Goal: Navigation & Orientation: Find specific page/section

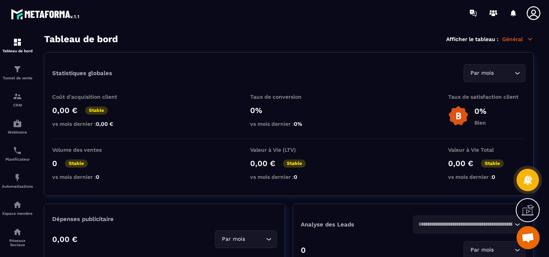
scroll to position [1204, 0]
click at [24, 77] on p "Tunnel de vente" at bounding box center [17, 78] width 31 height 4
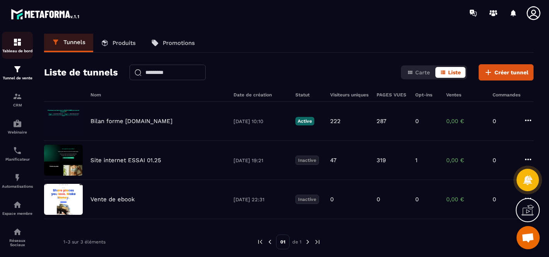
click at [23, 53] on p "Tableau de bord" at bounding box center [17, 51] width 31 height 4
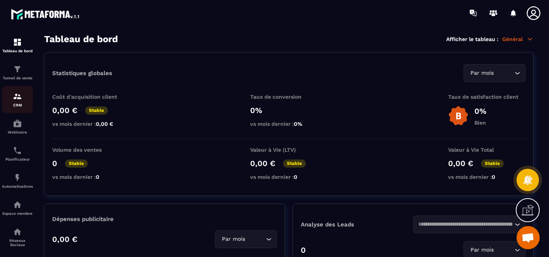
click at [14, 107] on p "CRM" at bounding box center [17, 105] width 31 height 4
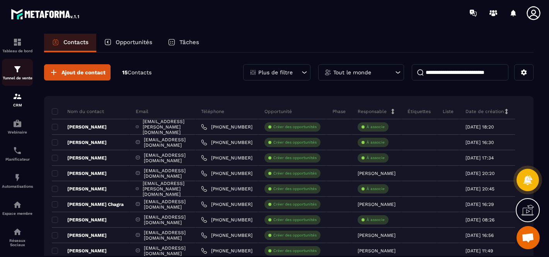
click at [16, 81] on link "Tunnel de vente" at bounding box center [17, 72] width 31 height 27
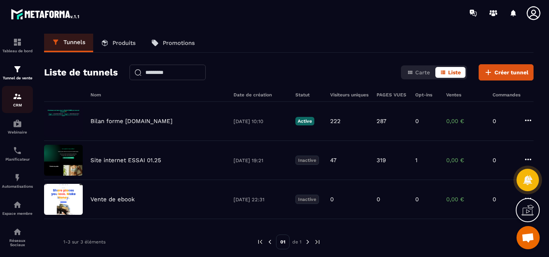
click at [11, 105] on p "CRM" at bounding box center [17, 105] width 31 height 4
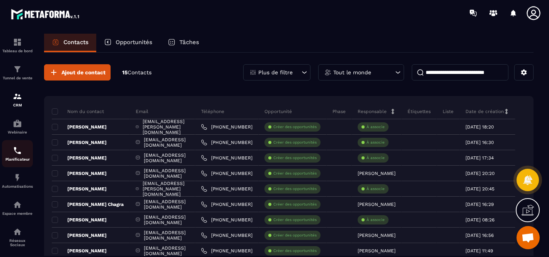
click at [21, 164] on link "Planificateur" at bounding box center [17, 153] width 31 height 27
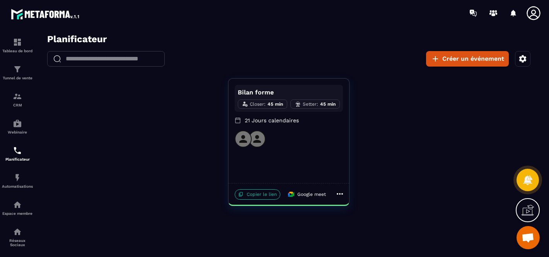
click at [261, 197] on p "Copier le lien" at bounding box center [258, 194] width 46 height 10
click at [524, 56] on icon "button" at bounding box center [523, 58] width 7 height 7
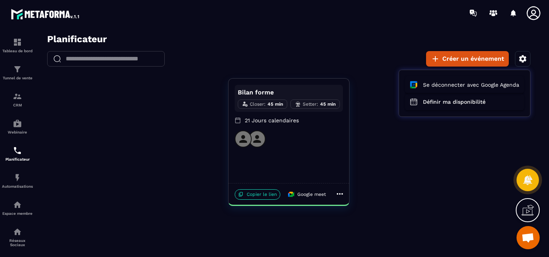
drag, startPoint x: 446, startPoint y: 135, endPoint x: 452, endPoint y: 118, distance: 18.0
click at [446, 135] on div at bounding box center [288, 148] width 505 height 228
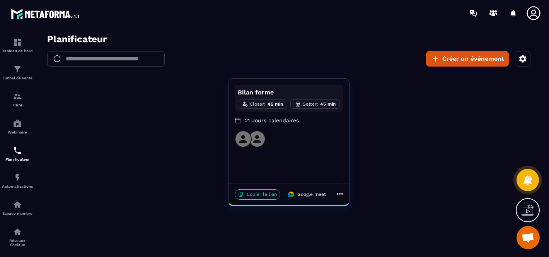
click at [525, 60] on icon "button" at bounding box center [523, 58] width 7 height 7
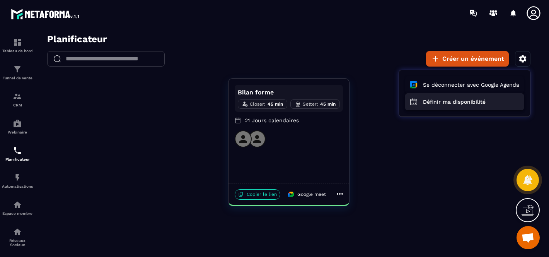
click at [459, 101] on button "Définir ma disponibilité" at bounding box center [465, 101] width 119 height 17
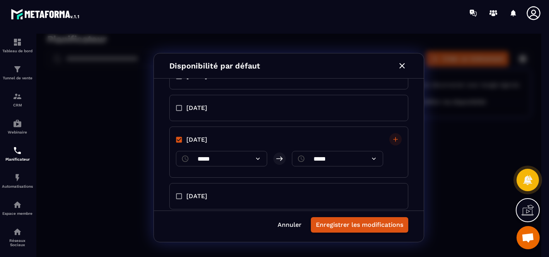
scroll to position [171, 0]
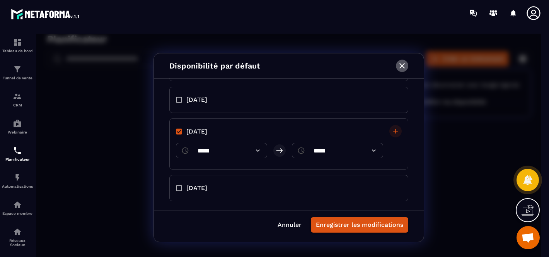
click at [402, 65] on icon "button" at bounding box center [402, 65] width 5 height 5
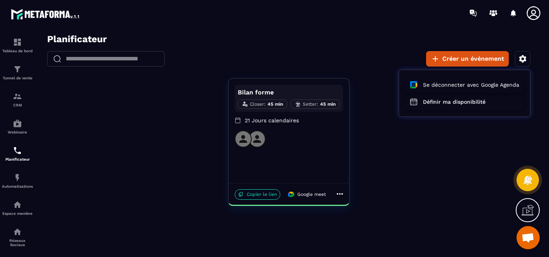
click at [335, 192] on div at bounding box center [288, 148] width 505 height 228
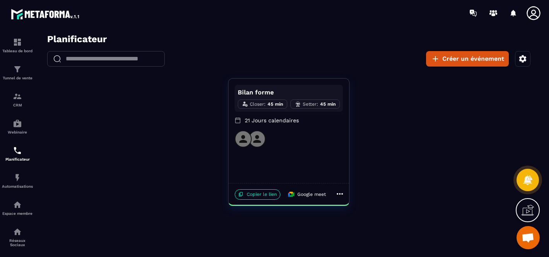
click at [337, 195] on icon at bounding box center [339, 193] width 9 height 9
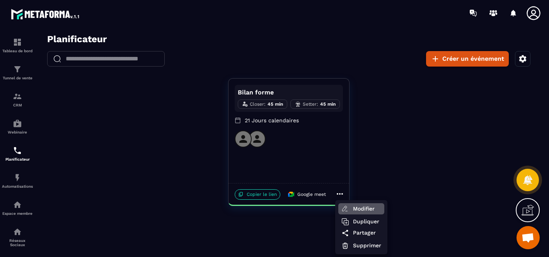
click at [345, 208] on icon at bounding box center [346, 209] width 8 height 8
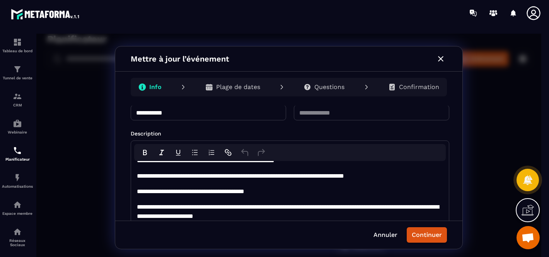
scroll to position [86, 0]
click at [421, 235] on button "Continuer" at bounding box center [427, 234] width 40 height 15
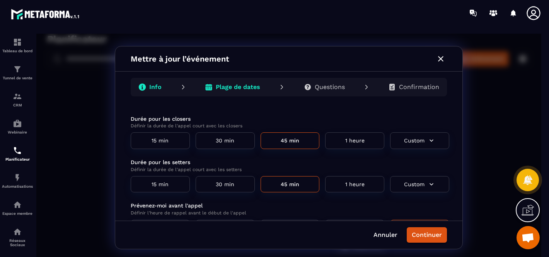
scroll to position [60, 0]
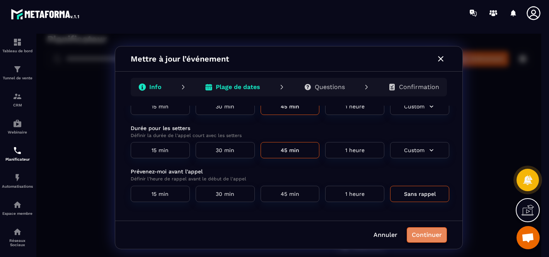
click at [416, 233] on button "Continuer" at bounding box center [427, 234] width 40 height 15
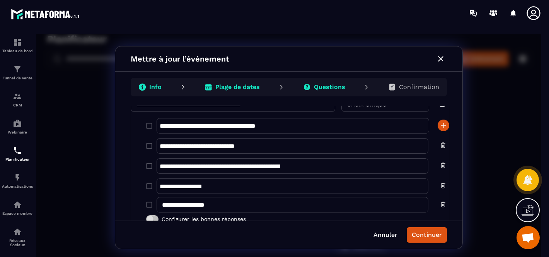
scroll to position [0, 0]
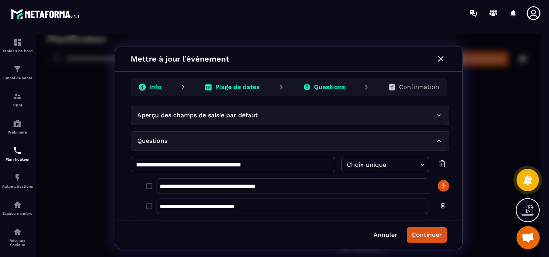
click at [329, 115] on div "Aperçu des champs de saisie par défaut" at bounding box center [286, 115] width 298 height 9
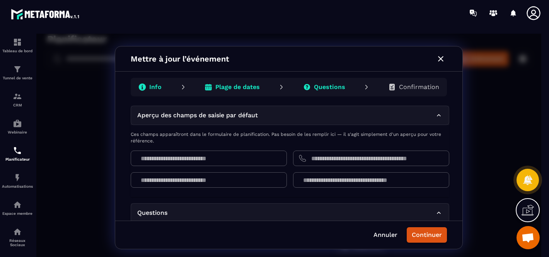
click at [272, 116] on div "Aperçu des champs de saisie par défaut" at bounding box center [286, 115] width 298 height 9
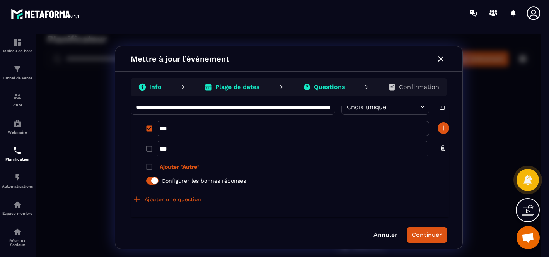
scroll to position [917, 0]
click at [427, 240] on button "Continuer" at bounding box center [427, 234] width 40 height 15
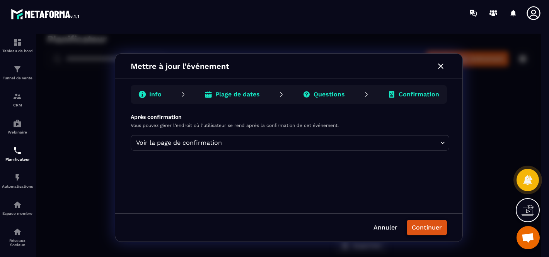
scroll to position [0, 0]
click at [357, 147] on body "Planificateur ​ ​ Créer un événement Bilan forme Closer : 45 min Setter : 45 mi…" at bounding box center [288, 148] width 505 height 228
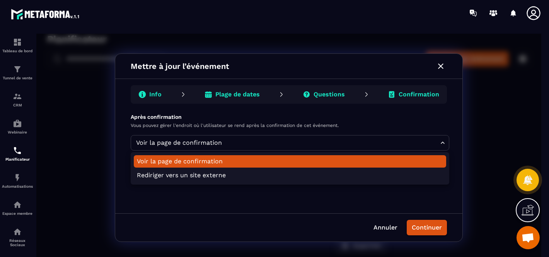
click at [357, 147] on div at bounding box center [288, 148] width 505 height 228
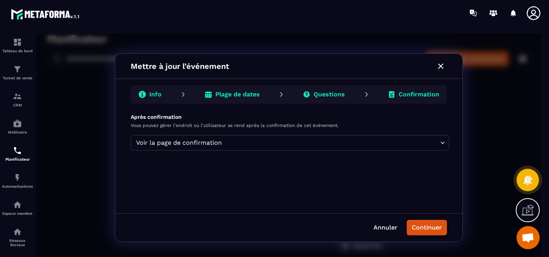
click at [419, 233] on button "Continuer" at bounding box center [427, 227] width 40 height 15
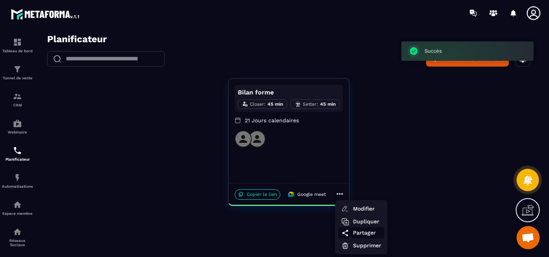
click at [364, 235] on span "Partager" at bounding box center [367, 233] width 28 height 8
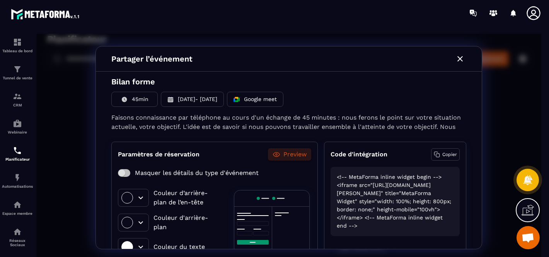
click at [464, 60] on icon "button" at bounding box center [460, 58] width 9 height 9
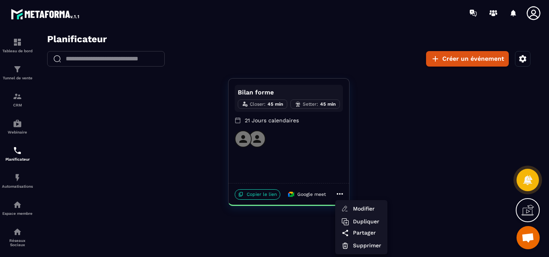
click at [434, 131] on div at bounding box center [288, 148] width 505 height 228
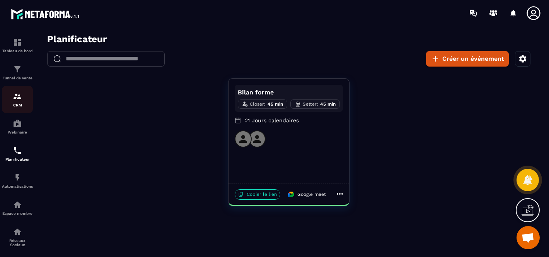
click at [16, 104] on p "CRM" at bounding box center [17, 105] width 31 height 4
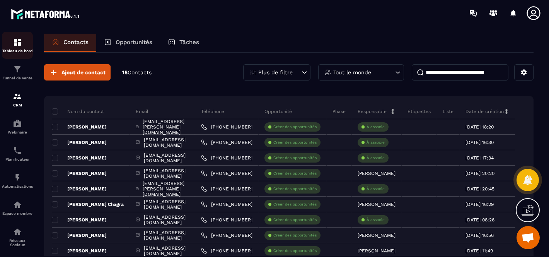
click at [15, 48] on div "Tableau de bord" at bounding box center [17, 45] width 31 height 15
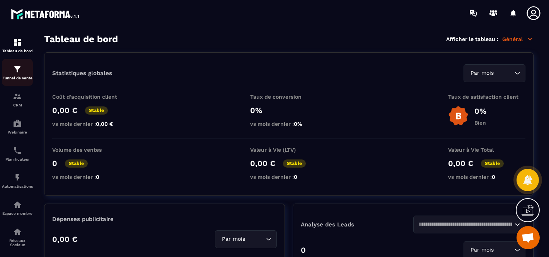
click at [19, 77] on p "Tunnel de vente" at bounding box center [17, 78] width 31 height 4
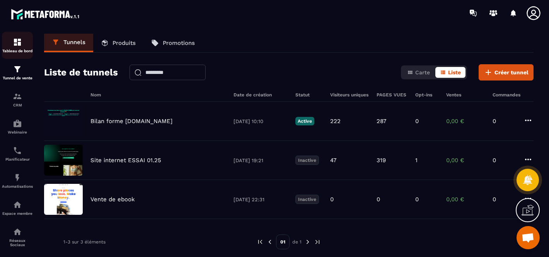
click at [17, 45] on img at bounding box center [17, 42] width 9 height 9
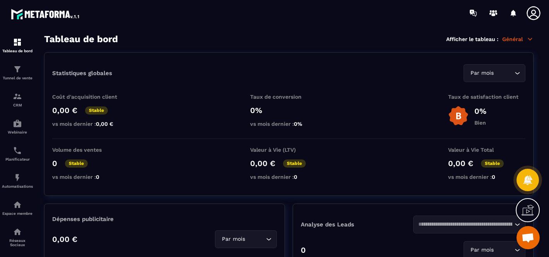
click at [512, 16] on div at bounding box center [513, 12] width 15 height 15
click at [515, 15] on icon at bounding box center [513, 13] width 5 height 7
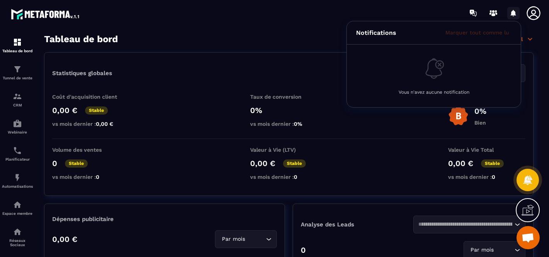
click at [515, 15] on icon at bounding box center [513, 13] width 5 height 7
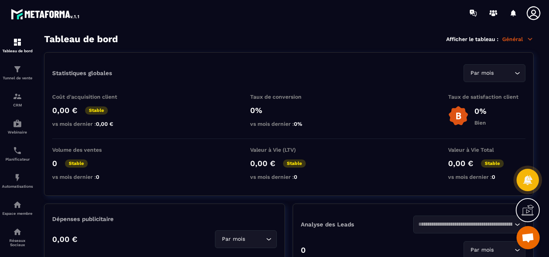
click at [531, 15] on icon at bounding box center [533, 12] width 15 height 15
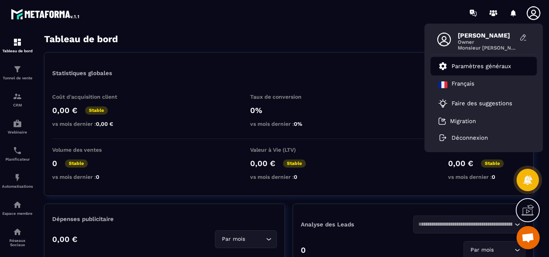
click at [485, 68] on p "Paramètres généraux" at bounding box center [482, 66] width 60 height 7
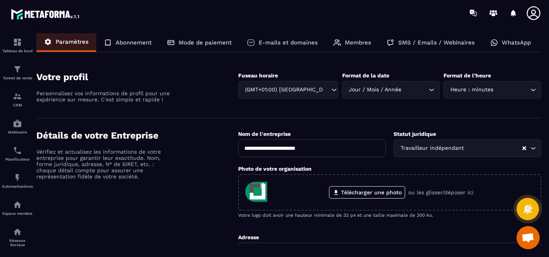
click at [133, 45] on p "Abonnement" at bounding box center [134, 42] width 36 height 7
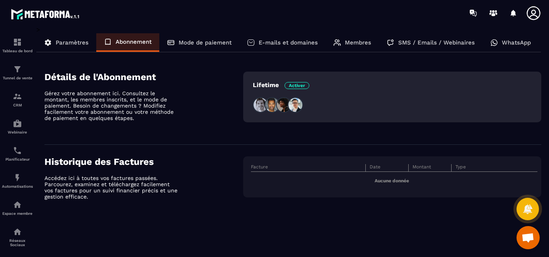
click at [207, 42] on p "Mode de paiement" at bounding box center [205, 42] width 53 height 7
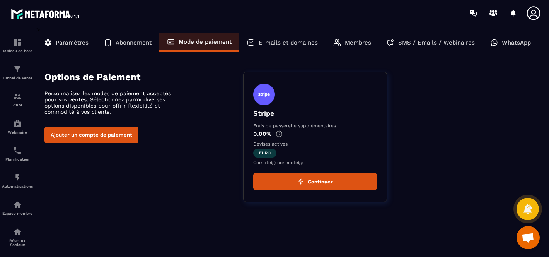
click at [286, 41] on p "E-mails et domaines" at bounding box center [288, 42] width 59 height 7
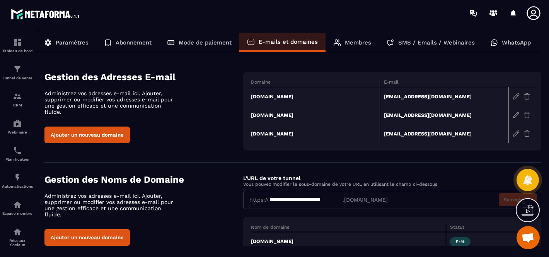
click at [212, 47] on div "Mode de paiement" at bounding box center [199, 42] width 80 height 19
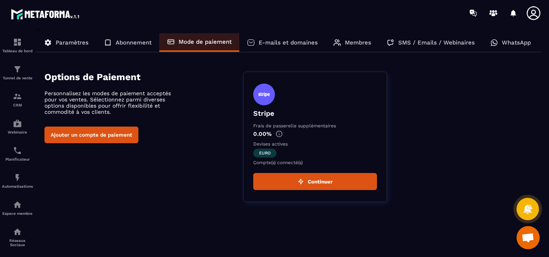
click at [289, 47] on div "E-mails et domaines" at bounding box center [283, 42] width 86 height 19
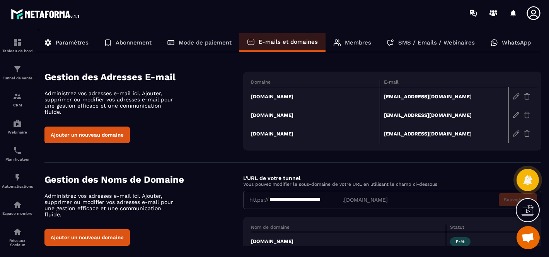
click at [344, 44] on div "Membres" at bounding box center [352, 42] width 53 height 19
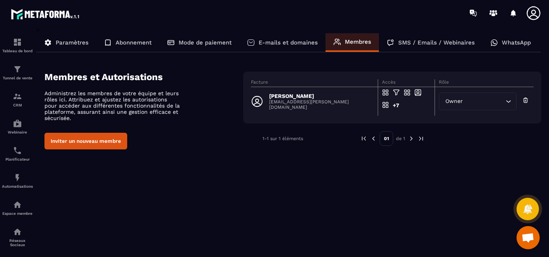
click at [393, 46] on icon at bounding box center [391, 43] width 8 height 8
